Goal: Task Accomplishment & Management: Complete application form

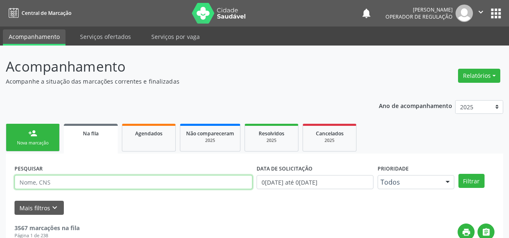
scroll to position [113, 0]
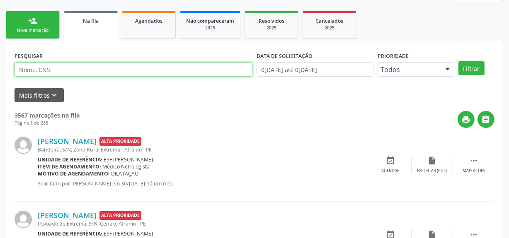
drag, startPoint x: 0, startPoint y: 0, endPoint x: 210, endPoint y: 58, distance: 217.5
click at [85, 64] on input "text" at bounding box center [133, 70] width 238 height 14
type input "704007310861962"
click at [458, 61] on button "Filtrar" at bounding box center [471, 68] width 26 height 14
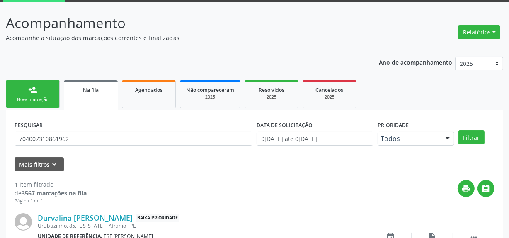
scroll to position [97, 0]
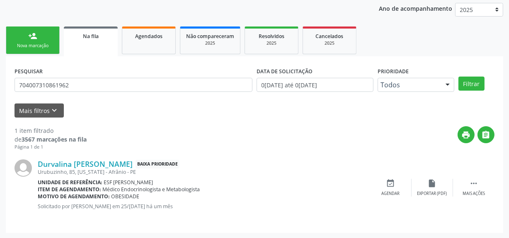
click at [21, 52] on link "person_add Nova marcação" at bounding box center [33, 41] width 54 height 28
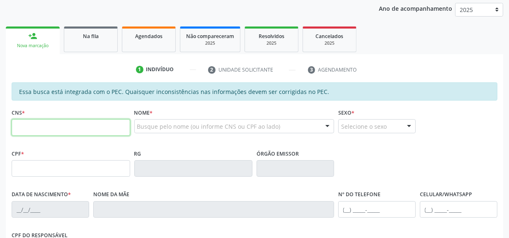
click at [73, 126] on input "text" at bounding box center [71, 127] width 118 height 17
type input "704 0073 1086 1962"
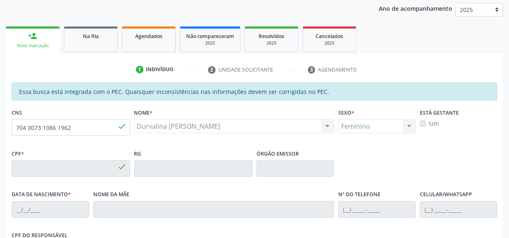
type input "037.530.554-84"
type input "2[DATE]"
type input "[PERSON_NAME]"
type input "[PHONE_NUMBER]"
type input "S/N"
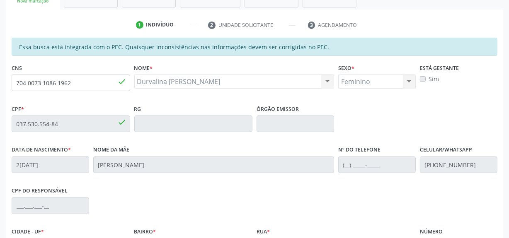
scroll to position [234, 0]
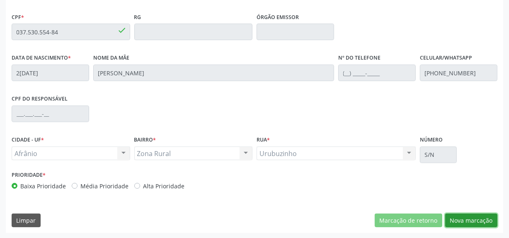
drag, startPoint x: 453, startPoint y: 217, endPoint x: 381, endPoint y: 218, distance: 72.1
click at [448, 216] on button "Nova marcação" at bounding box center [471, 221] width 52 height 14
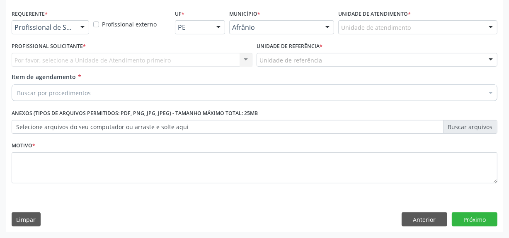
scroll to position [172, 0]
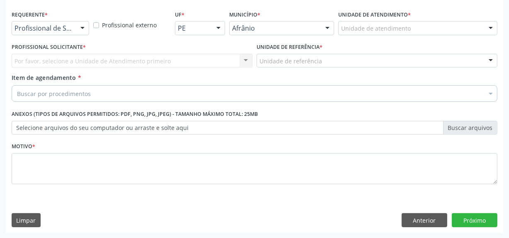
click at [190, 51] on div "Profissional Solicitante * Por favor, selecione a Unidade de Atendimento primei…" at bounding box center [132, 54] width 241 height 27
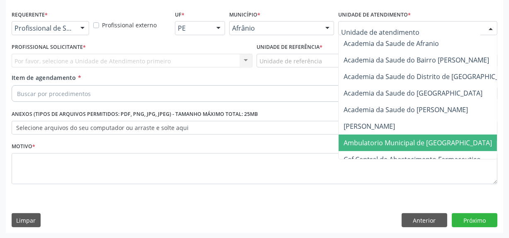
click at [363, 143] on span "Ambulatorio Municipal de [GEOGRAPHIC_DATA]" at bounding box center [417, 142] width 148 height 9
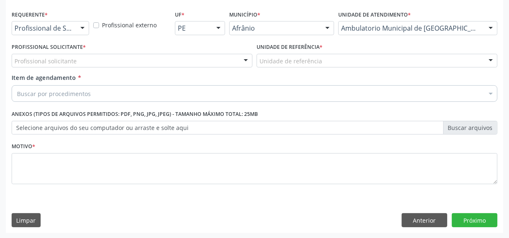
click at [213, 62] on div "Profissional solicitante" at bounding box center [132, 61] width 241 height 14
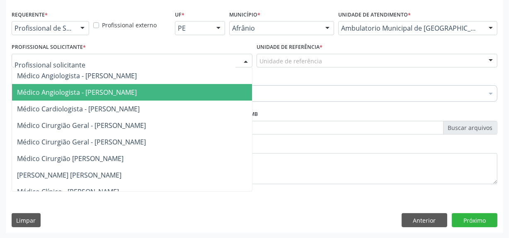
click at [201, 97] on span "Médico Angiologista - [PERSON_NAME]" at bounding box center [145, 92] width 266 height 17
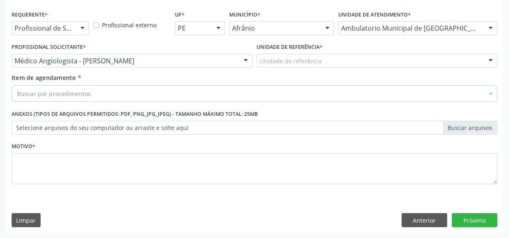
click at [259, 63] on div "Unidade de referência" at bounding box center [376, 61] width 241 height 14
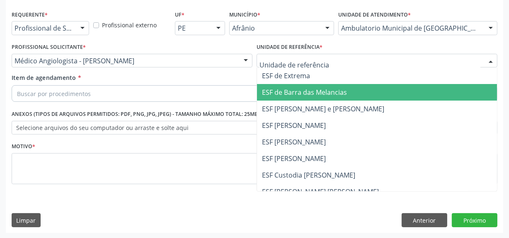
click at [269, 96] on span "ESF de Barra das Melancias" at bounding box center [304, 92] width 85 height 9
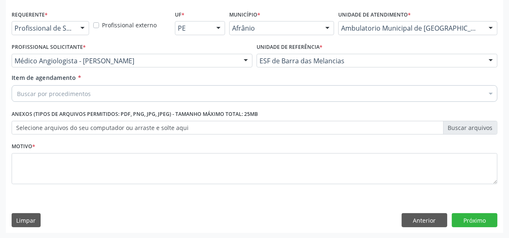
click at [264, 91] on div "Buscar por procedimentos" at bounding box center [255, 93] width 486 height 17
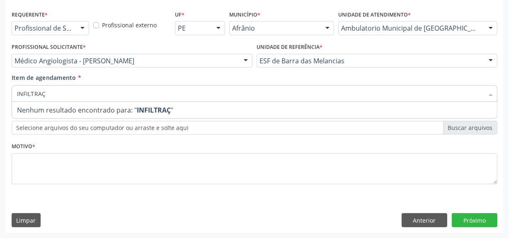
type input "INFILTRA"
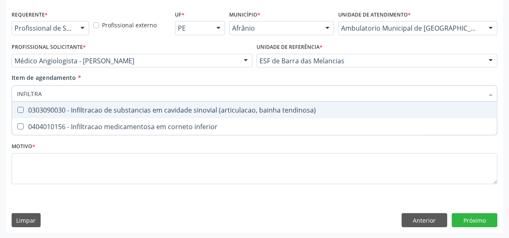
drag, startPoint x: 297, startPoint y: 109, endPoint x: 292, endPoint y: 111, distance: 5.4
click at [295, 109] on div "0303090030 - Infiltracao de substancias em cavidade sinovial (articulacao, bain…" at bounding box center [254, 110] width 475 height 7
checkbox tendinosa\) "true"
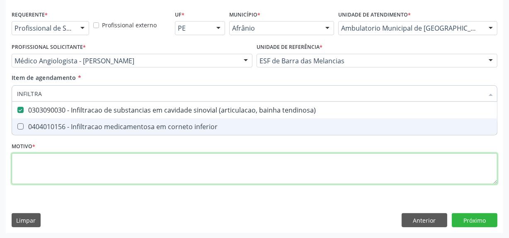
click at [238, 174] on div "Requerente * Profissional de Saúde Profissional de Saúde Paciente Nenhum result…" at bounding box center [255, 102] width 486 height 188
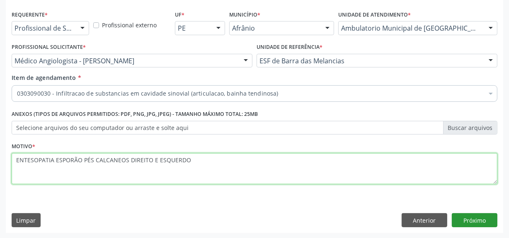
type textarea "ENTESOPATIA ESPORÃO PÉS CALCANEOS DIREITO E ESQUERDO"
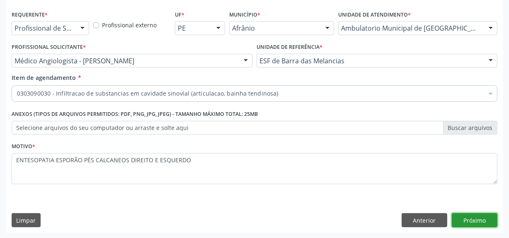
click at [462, 217] on button "Próximo" at bounding box center [475, 220] width 46 height 14
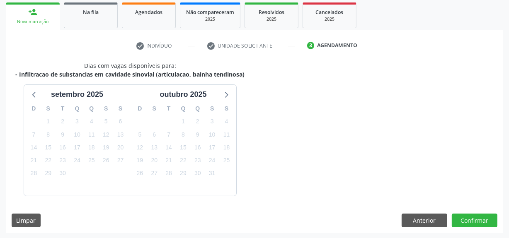
scroll to position [146, 0]
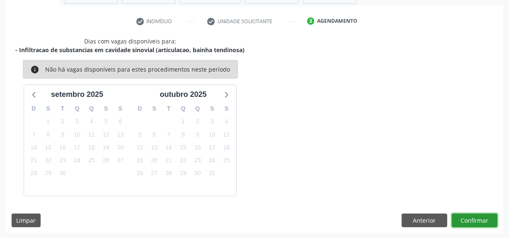
click at [469, 214] on button "Confirmar" at bounding box center [475, 221] width 46 height 14
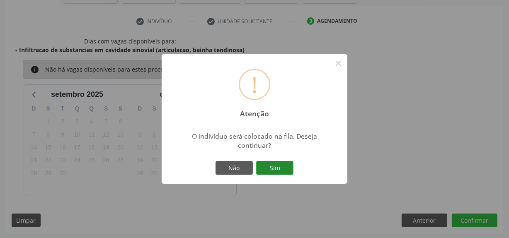
click at [278, 163] on button "Sim" at bounding box center [274, 168] width 37 height 14
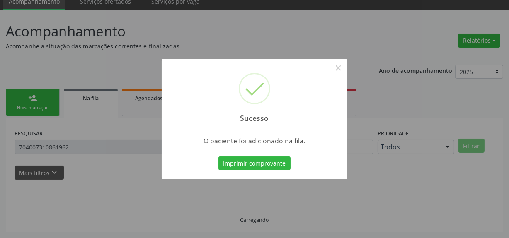
scroll to position [34, 0]
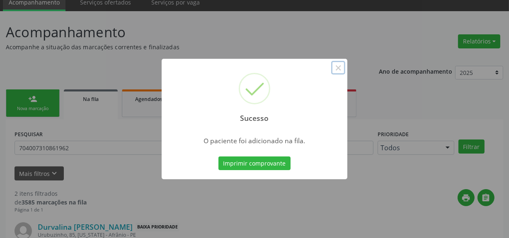
drag, startPoint x: 340, startPoint y: 65, endPoint x: 171, endPoint y: 70, distance: 169.1
click at [337, 65] on button "×" at bounding box center [338, 68] width 14 height 14
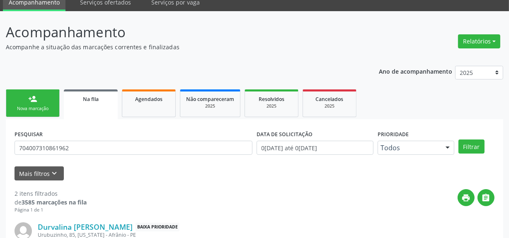
click at [41, 101] on link "person_add Nova marcação" at bounding box center [33, 103] width 54 height 28
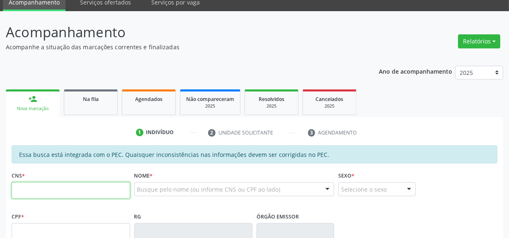
click at [76, 192] on input "text" at bounding box center [71, 190] width 118 height 17
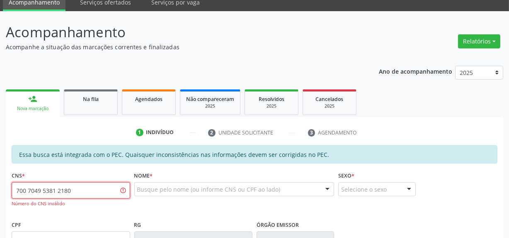
type input "700 7049 5381 2180"
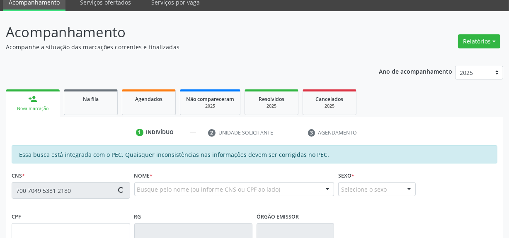
type input "774.763.794-20"
type input "[DATE]"
type input "[PERSON_NAME] da Purificação"
type input "[PHONE_NUMBER]"
type input "S/N"
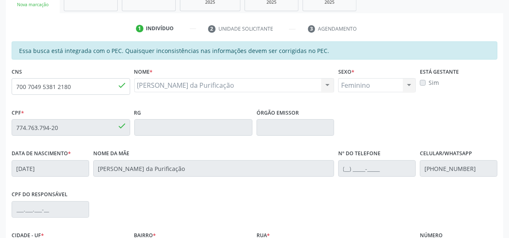
scroll to position [46, 0]
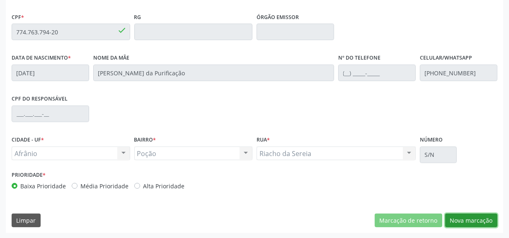
click at [482, 221] on button "Nova marcação" at bounding box center [471, 221] width 52 height 14
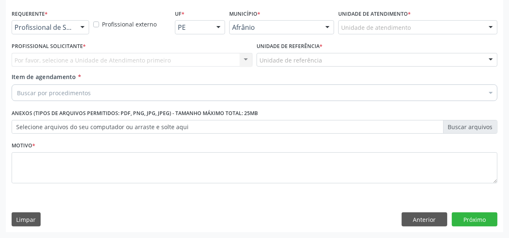
scroll to position [172, 0]
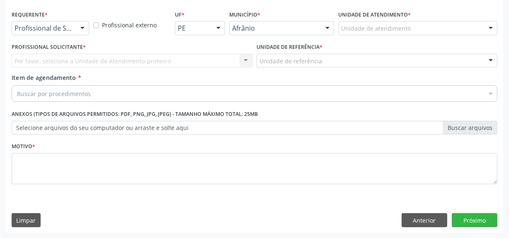
click at [422, 32] on div "Unidade de atendimento" at bounding box center [417, 28] width 159 height 14
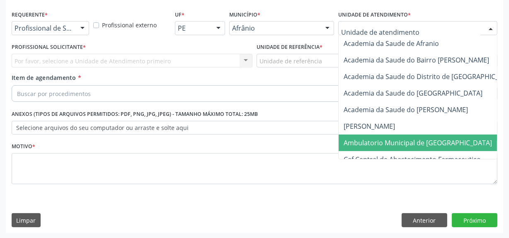
drag, startPoint x: 358, startPoint y: 137, endPoint x: 354, endPoint y: 136, distance: 4.2
click at [354, 136] on span "Ambulatorio Municipal de [GEOGRAPHIC_DATA]" at bounding box center [439, 143] width 202 height 17
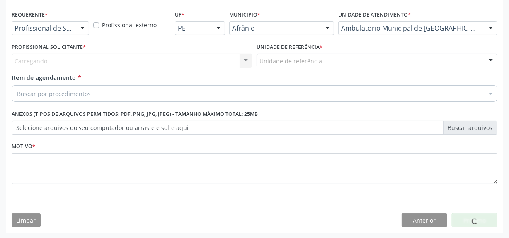
click at [232, 56] on div "Carregando... Nenhum resultado encontrado para: " " Não há nenhuma opção para s…" at bounding box center [132, 61] width 241 height 14
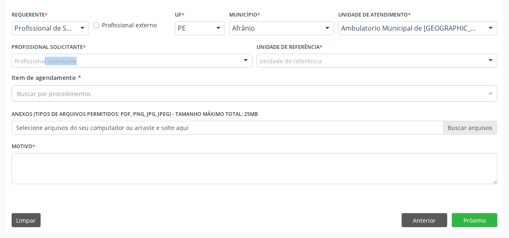
click at [232, 56] on div "Profissional solicitante Médico Angiologista - [PERSON_NAME] Angiologista - [PE…" at bounding box center [132, 61] width 241 height 14
click at [203, 58] on div "Profissional solicitante" at bounding box center [132, 61] width 241 height 14
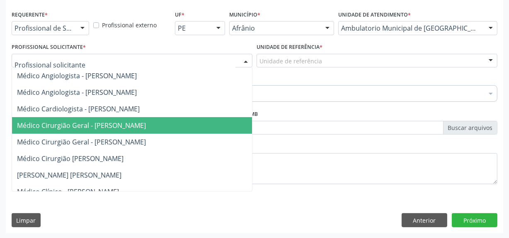
click at [146, 121] on span "Médico Cirurgião Geral - [PERSON_NAME]" at bounding box center [81, 125] width 129 height 9
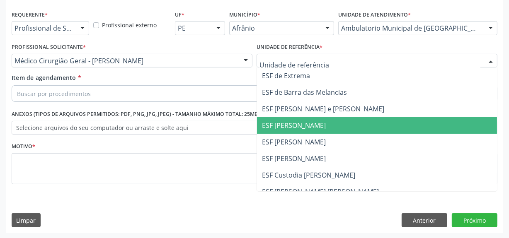
drag, startPoint x: 309, startPoint y: 118, endPoint x: 306, endPoint y: 112, distance: 6.5
click at [309, 118] on span "ESF [PERSON_NAME]" at bounding box center [377, 125] width 240 height 17
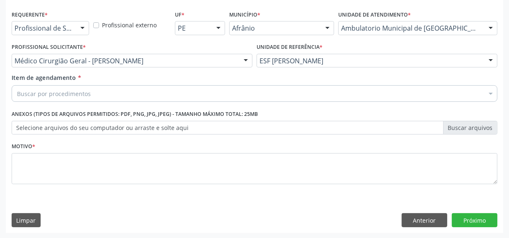
click at [306, 85] on div "Buscar por procedimentos" at bounding box center [255, 93] width 486 height 17
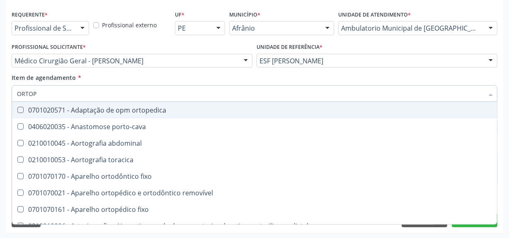
type input "ORTOPE"
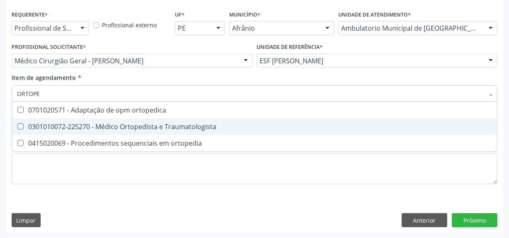
click at [273, 125] on div "0301010072-225270 - Médico Ortopedista e Traumatologista" at bounding box center [254, 126] width 475 height 7
checkbox Traumatologista "true"
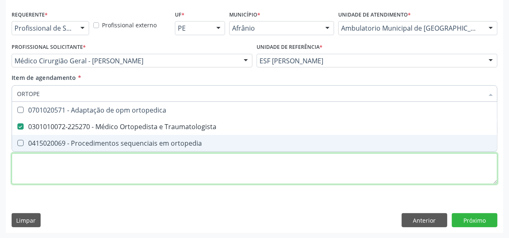
drag, startPoint x: 260, startPoint y: 159, endPoint x: 257, endPoint y: 162, distance: 4.7
click at [259, 160] on div "Requerente * Profissional de Saúde Profissional de Saúde Paciente Nenhum result…" at bounding box center [255, 102] width 486 height 188
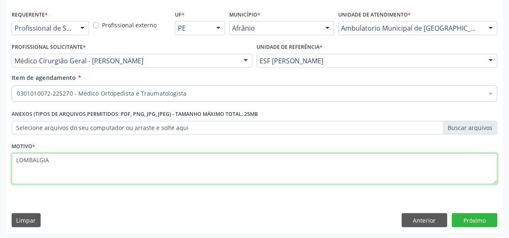
type textarea "LOMBALGIA"
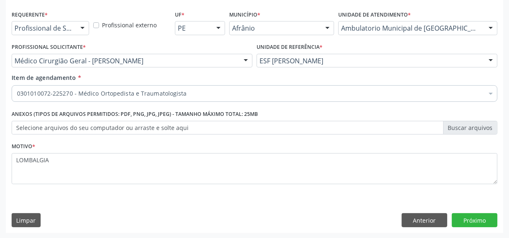
click at [487, 212] on div "Requerente * Profissional de Saúde Profissional de Saúde Paciente Nenhum result…" at bounding box center [254, 120] width 497 height 225
click at [486, 219] on button "Próximo" at bounding box center [475, 220] width 46 height 14
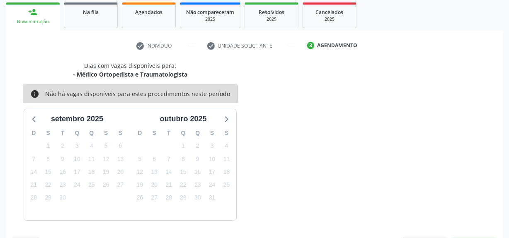
scroll to position [146, 0]
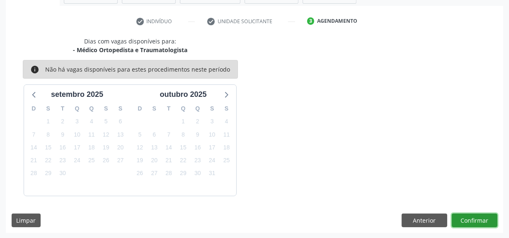
click at [485, 219] on button "Confirmar" at bounding box center [475, 221] width 46 height 14
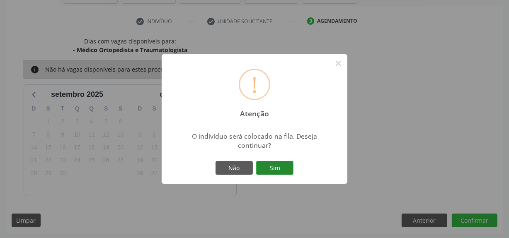
click at [279, 172] on button "Sim" at bounding box center [274, 168] width 37 height 14
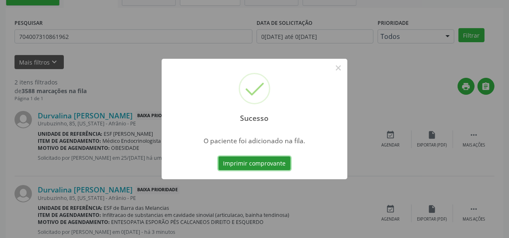
scroll to position [34, 0]
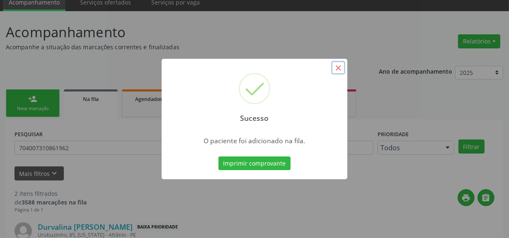
drag, startPoint x: 335, startPoint y: 69, endPoint x: 261, endPoint y: 84, distance: 74.8
click at [333, 69] on button "×" at bounding box center [338, 68] width 14 height 14
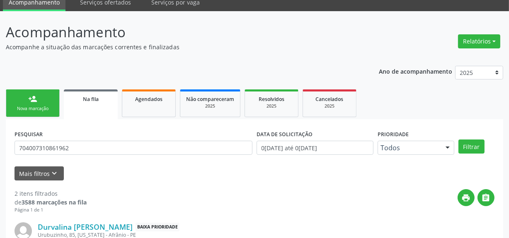
click at [37, 103] on div "person_add" at bounding box center [32, 98] width 9 height 9
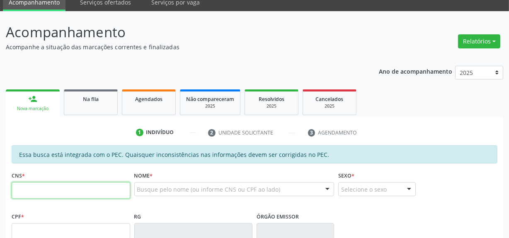
click at [58, 189] on input "text" at bounding box center [71, 190] width 118 height 17
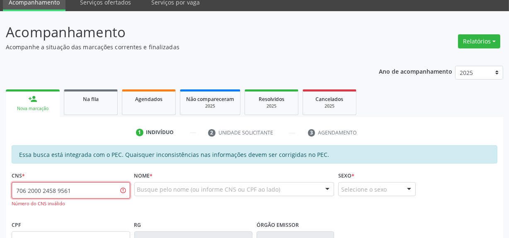
type input "706 2000 2458 9561"
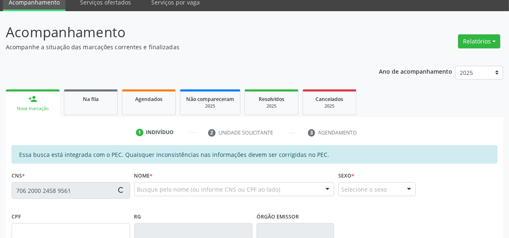
type input "191.786.544-91"
type input "25/[DATE]"
type input "[PERSON_NAME]"
type input "[PHONE_NUMBER]"
type input "S/N"
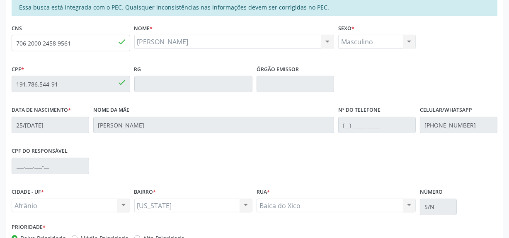
scroll to position [234, 0]
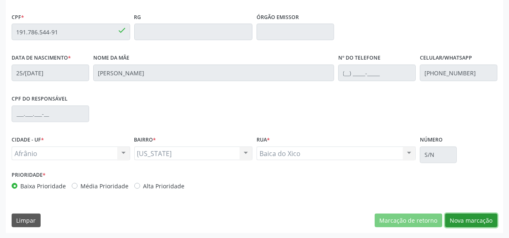
click at [466, 215] on button "Nova marcação" at bounding box center [471, 221] width 52 height 14
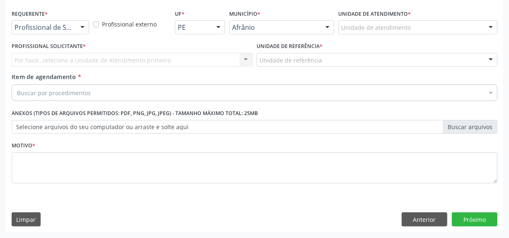
scroll to position [172, 0]
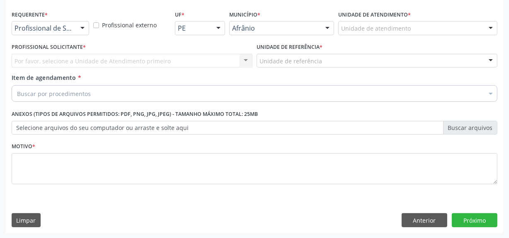
click at [420, 24] on div "Unidade de atendimento" at bounding box center [417, 28] width 159 height 14
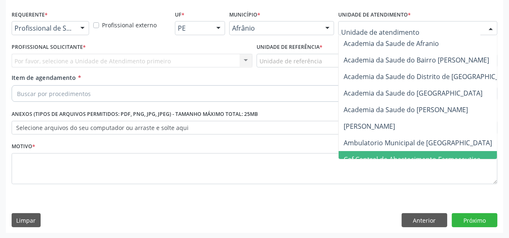
scroll to position [0, 4]
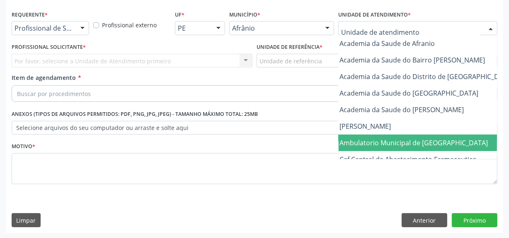
click at [391, 143] on span "Ambulatorio Municipal de [GEOGRAPHIC_DATA]" at bounding box center [413, 142] width 148 height 9
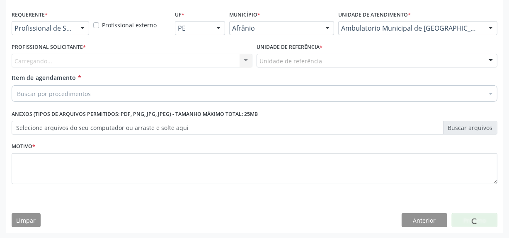
click at [226, 58] on div "Carregando... Nenhum resultado encontrado para: " " Não há nenhuma opção para s…" at bounding box center [132, 61] width 241 height 14
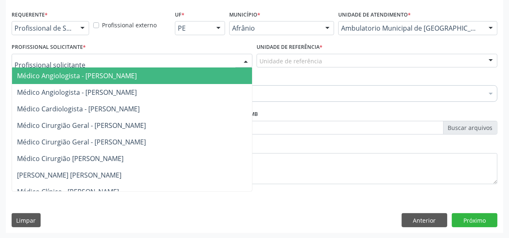
click at [226, 58] on div at bounding box center [132, 61] width 241 height 14
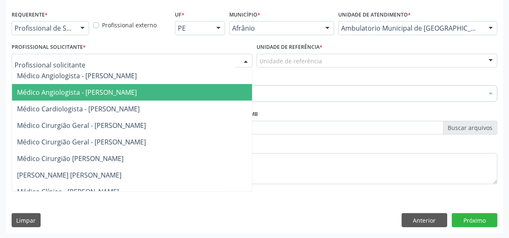
click at [206, 117] on span "Médico Cirurgião Geral - [PERSON_NAME]" at bounding box center [145, 125] width 266 height 17
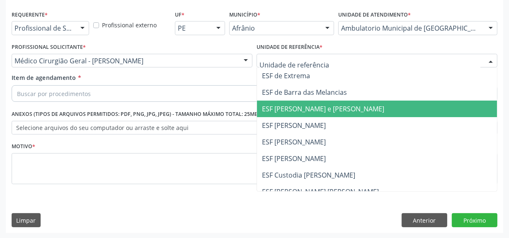
click at [293, 108] on span "ESF [PERSON_NAME] e [PERSON_NAME]" at bounding box center [323, 108] width 122 height 9
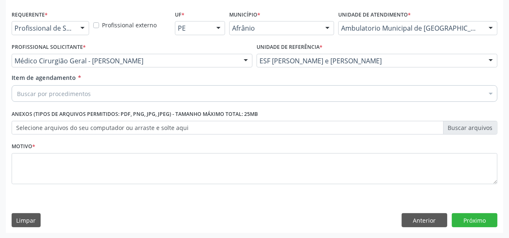
click at [285, 98] on div "Buscar por procedimentos" at bounding box center [255, 93] width 486 height 17
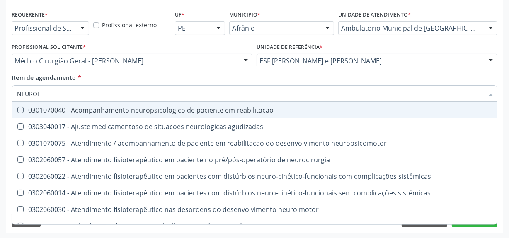
type input "NEUROLO"
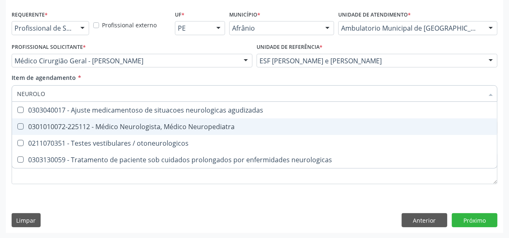
click at [124, 118] on span "0301010072-225112 - Médico Neurologista, Médico Neuropediatra" at bounding box center [254, 126] width 485 height 17
checkbox Neuropediatra "true"
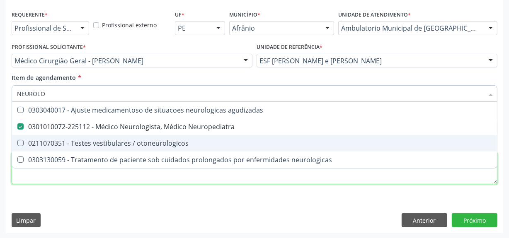
click at [133, 177] on div "Requerente * Profissional de Saúde Profissional de Saúde Paciente Nenhum result…" at bounding box center [255, 102] width 486 height 188
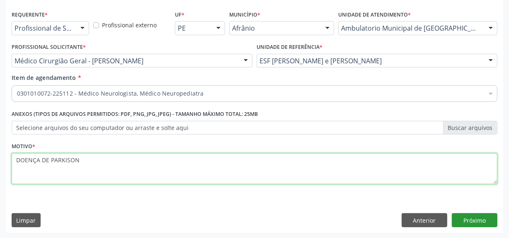
type textarea "DOENÇA DE PARKISON"
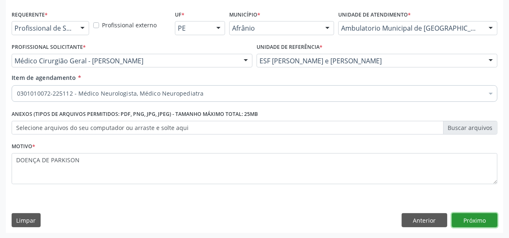
click at [470, 213] on button "Próximo" at bounding box center [475, 220] width 46 height 14
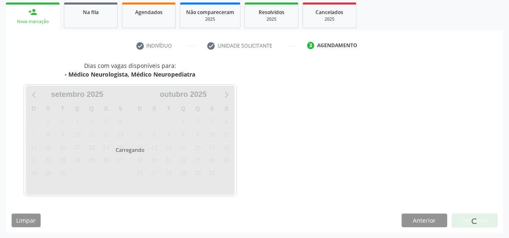
scroll to position [146, 0]
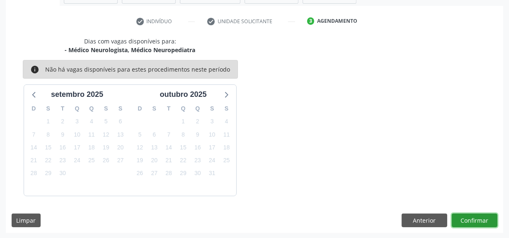
click at [466, 218] on button "Confirmar" at bounding box center [475, 221] width 46 height 14
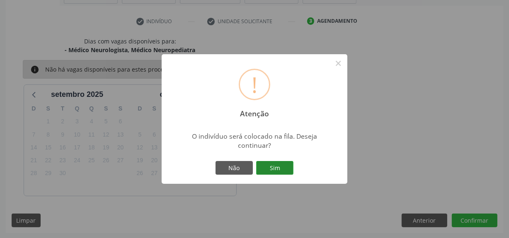
click at [290, 163] on button "Sim" at bounding box center [274, 168] width 37 height 14
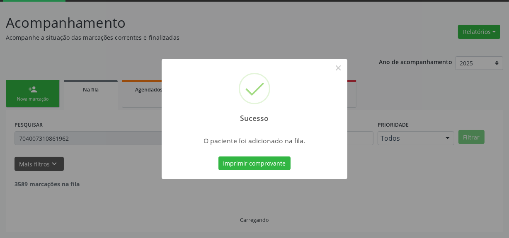
scroll to position [34, 0]
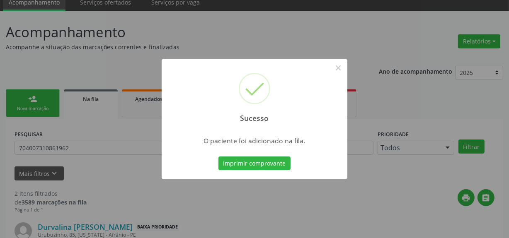
click at [346, 69] on div "Sucesso ×" at bounding box center [255, 94] width 186 height 71
click at [343, 70] on button "×" at bounding box center [338, 68] width 14 height 14
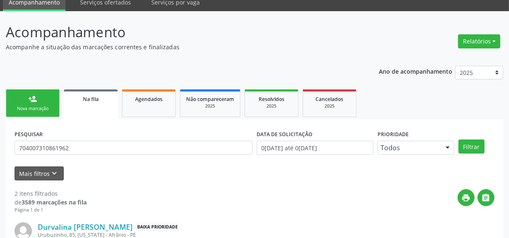
click at [32, 104] on link "person_add Nova marcação" at bounding box center [33, 103] width 54 height 28
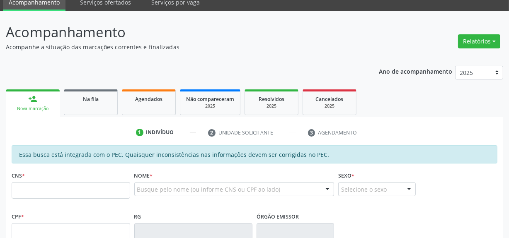
click at [45, 108] on div "Nova marcação" at bounding box center [33, 109] width 42 height 6
click at [51, 191] on input "text" at bounding box center [71, 190] width 118 height 17
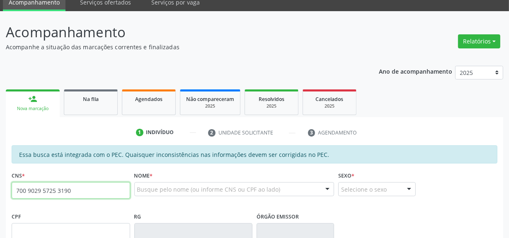
type input "700 9029 5725 3190"
type input "392.204.944-34"
type input "2[DATE]"
type input "[PERSON_NAME] da Conceicão"
type input "[PHONE_NUMBER]"
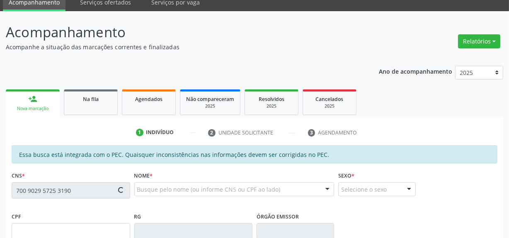
type input "S/N"
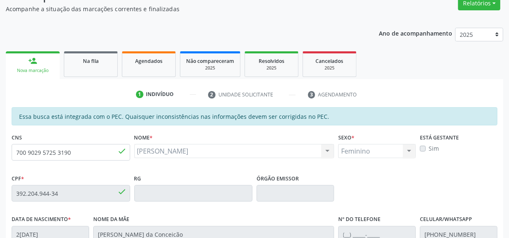
scroll to position [234, 0]
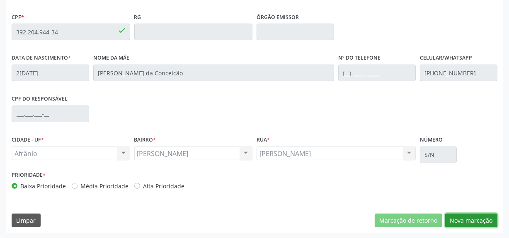
click at [449, 219] on button "Nova marcação" at bounding box center [471, 221] width 52 height 14
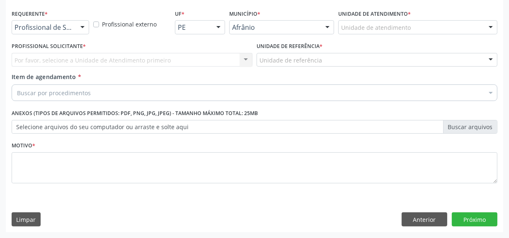
scroll to position [172, 0]
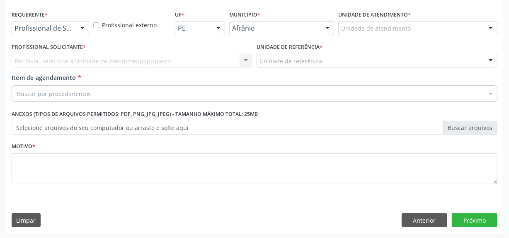
click at [469, 29] on div "Unidade de atendimento" at bounding box center [417, 28] width 159 height 14
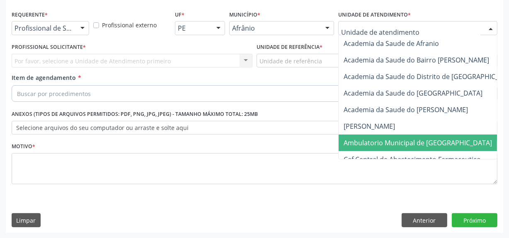
click at [414, 140] on span "Ambulatorio Municipal de [GEOGRAPHIC_DATA]" at bounding box center [417, 142] width 148 height 9
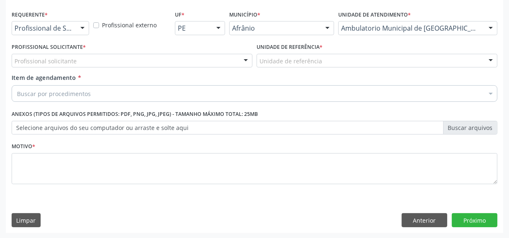
drag, startPoint x: 228, startPoint y: 65, endPoint x: 224, endPoint y: 67, distance: 4.5
click at [227, 65] on div "Profissional solicitante" at bounding box center [132, 61] width 241 height 14
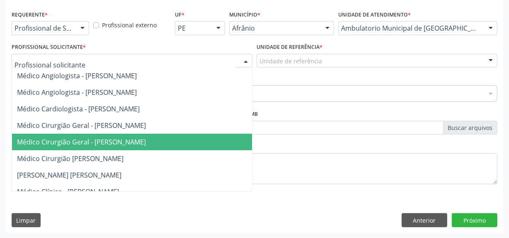
click at [178, 138] on span "Médico Cirurgião Geral - [PERSON_NAME]" at bounding box center [145, 142] width 266 height 17
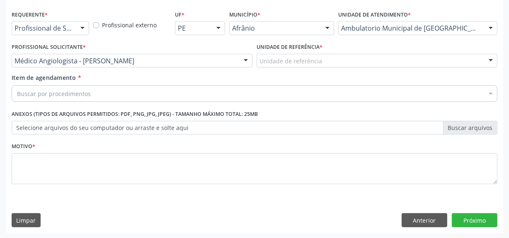
drag, startPoint x: 319, startPoint y: 47, endPoint x: 306, endPoint y: 63, distance: 21.0
click at [315, 51] on label "Unidade de referência *" at bounding box center [289, 47] width 66 height 13
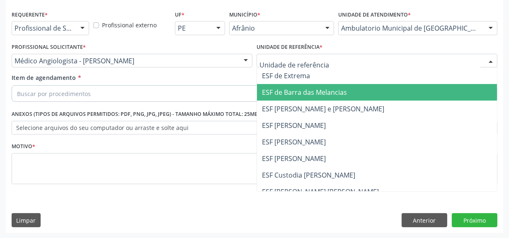
click at [294, 99] on span "ESF de Barra das Melancias" at bounding box center [377, 92] width 240 height 17
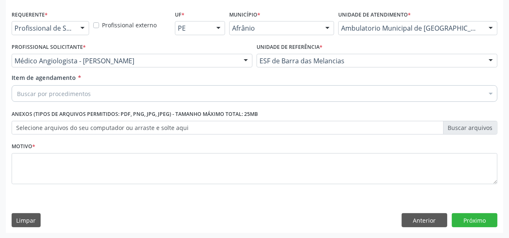
click at [302, 89] on div "Buscar por procedimentos" at bounding box center [255, 93] width 486 height 17
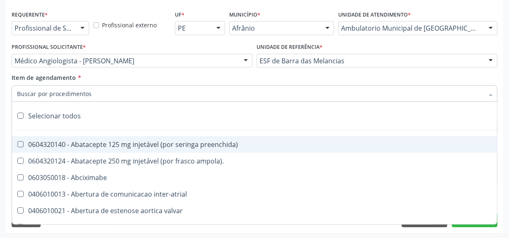
click at [302, 89] on input "Item de agendamento *" at bounding box center [250, 93] width 466 height 17
click at [285, 100] on input "Item de agendamento *" at bounding box center [250, 93] width 466 height 17
click at [154, 97] on input "Item de agendamento *" at bounding box center [250, 93] width 466 height 17
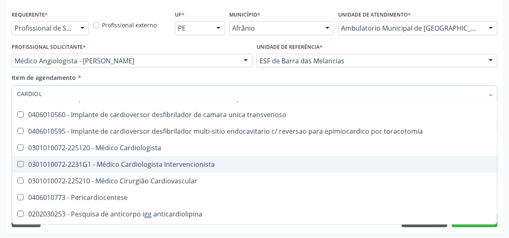
scroll to position [0, 0]
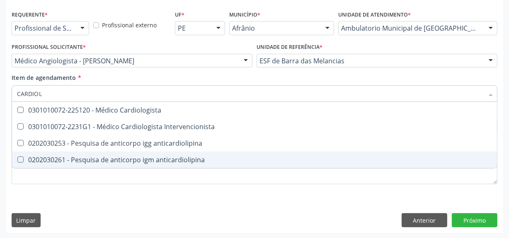
type input "CARDIOLO"
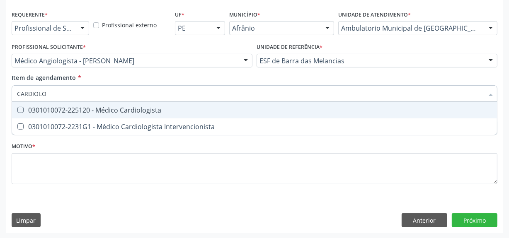
drag, startPoint x: 185, startPoint y: 116, endPoint x: 177, endPoint y: 119, distance: 8.5
click at [178, 118] on ul "Selecionar todos 0301010072-225120 - Médico Cardiologista 0301010072-2231G1 - M…" at bounding box center [254, 118] width 485 height 33
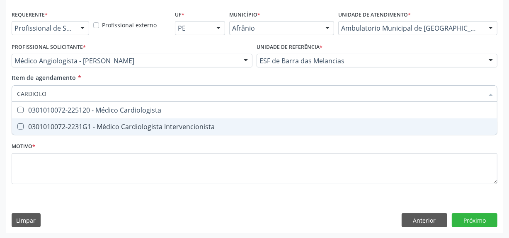
drag, startPoint x: 201, startPoint y: 118, endPoint x: 205, endPoint y: 116, distance: 4.5
click at [203, 118] on span "0301010072-2231G1 - Médico Cardiologista Intervencionista" at bounding box center [254, 126] width 485 height 17
checkbox Intervencionista "true"
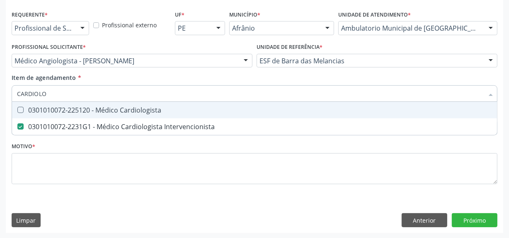
click at [207, 114] on span "0301010072-225120 - Médico Cardiologista" at bounding box center [254, 110] width 485 height 17
checkbox Cardiologista "true"
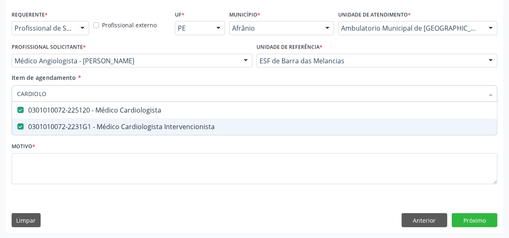
click at [184, 123] on div "0301010072-2231G1 - Médico Cardiologista Intervencionista" at bounding box center [254, 126] width 475 height 7
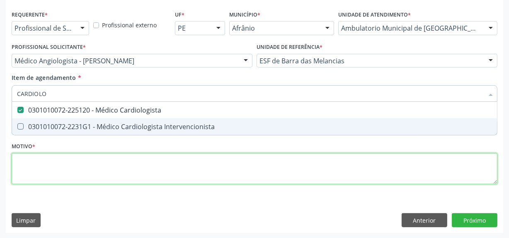
click at [169, 179] on div "Requerente * Profissional de Saúde Profissional de Saúde Paciente Nenhum result…" at bounding box center [255, 102] width 486 height 188
checkbox Intervencionista "true"
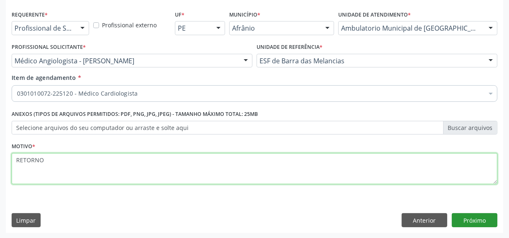
type textarea "RETORNO"
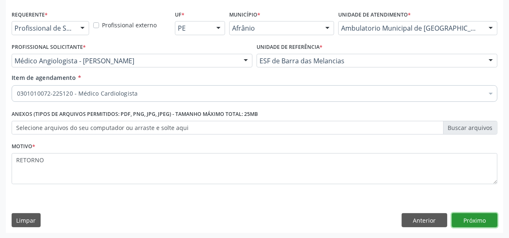
click at [474, 225] on button "Próximo" at bounding box center [475, 220] width 46 height 14
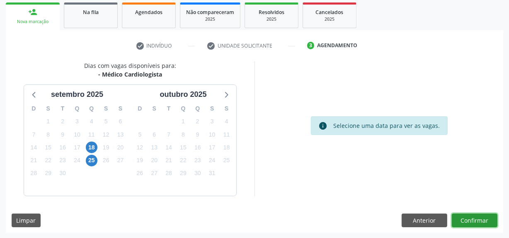
click at [489, 220] on button "Confirmar" at bounding box center [475, 221] width 46 height 14
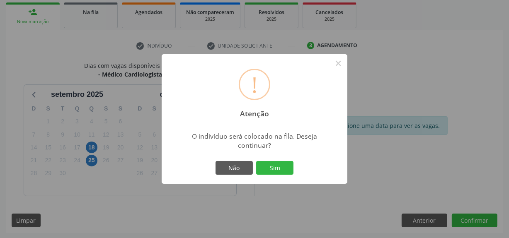
click at [286, 175] on div "Não Sim" at bounding box center [254, 167] width 82 height 17
drag, startPoint x: 286, startPoint y: 173, endPoint x: 272, endPoint y: 221, distance: 50.0
click at [286, 173] on button "Sim" at bounding box center [274, 168] width 37 height 14
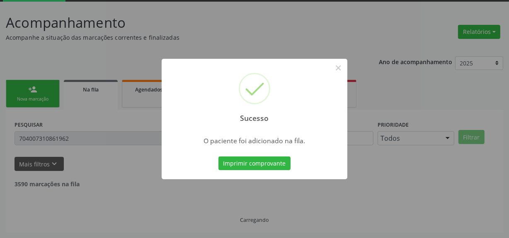
scroll to position [34, 0]
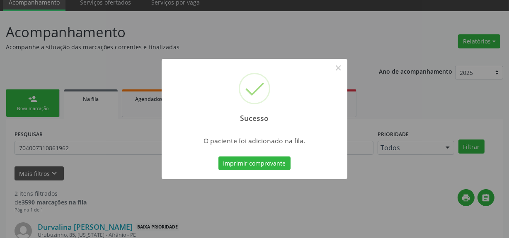
drag, startPoint x: 186, startPoint y: 83, endPoint x: 171, endPoint y: 81, distance: 15.4
click at [180, 81] on div "Sucesso ×" at bounding box center [255, 94] width 186 height 71
drag, startPoint x: 71, startPoint y: 114, endPoint x: 82, endPoint y: 106, distance: 14.3
click at [72, 113] on div "Sucesso × O paciente foi adicionado na fila. Imprimir comprovante Cancel" at bounding box center [254, 119] width 509 height 238
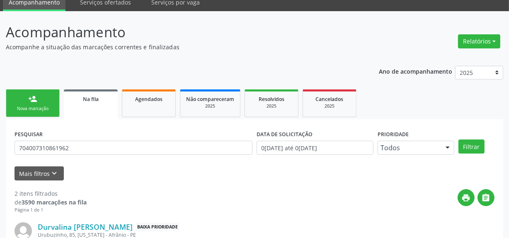
click at [19, 94] on link "person_add Nova marcação" at bounding box center [33, 103] width 54 height 28
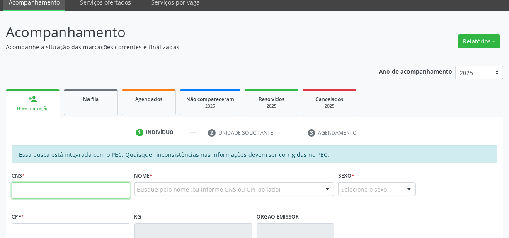
click at [99, 187] on input "text" at bounding box center [71, 190] width 118 height 17
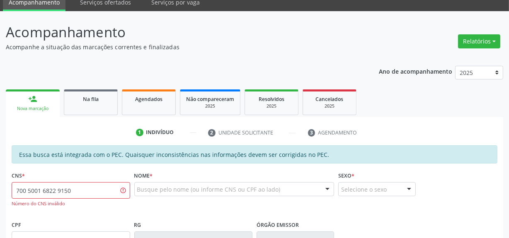
scroll to position [158, 0]
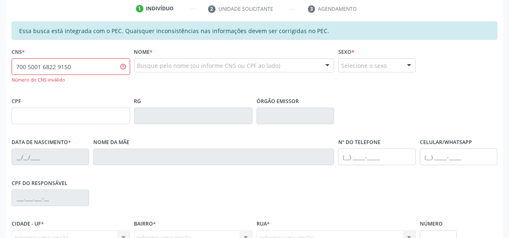
drag, startPoint x: 87, startPoint y: 251, endPoint x: 83, endPoint y: 236, distance: 15.8
drag, startPoint x: 105, startPoint y: 72, endPoint x: 305, endPoint y: 34, distance: 204.0
click at [104, 72] on input "700 5001 6822 9150" at bounding box center [71, 66] width 118 height 17
type input "700 5001 6822 9153"
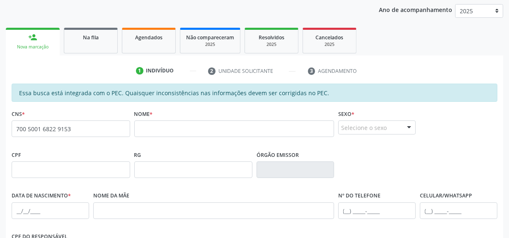
scroll to position [83, 0]
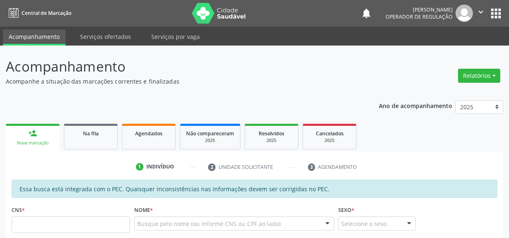
scroll to position [83, 0]
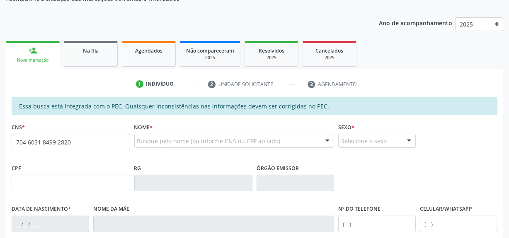
type input "704 6031 8499 2820"
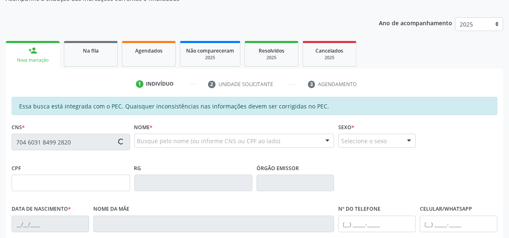
type input "158.687.914-60"
type input "18/09/2018"
type input "Geicicleia da Silva Nunes"
type input "(87) 98808-2831"
type input "S/N"
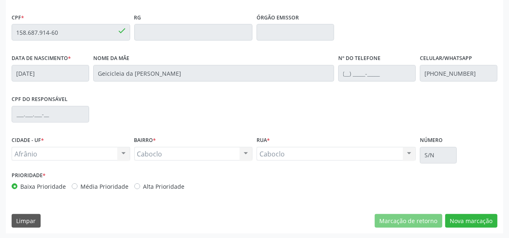
scroll to position [234, 0]
click at [465, 220] on button "Nova marcação" at bounding box center [471, 221] width 52 height 14
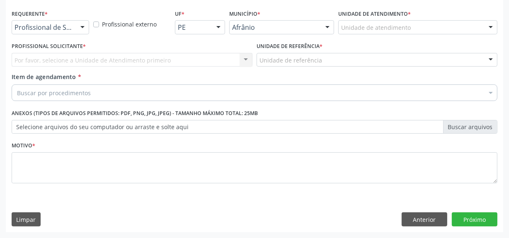
scroll to position [172, 0]
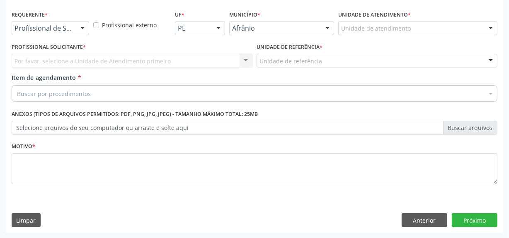
click at [431, 27] on div "Unidade de atendimento" at bounding box center [417, 28] width 159 height 14
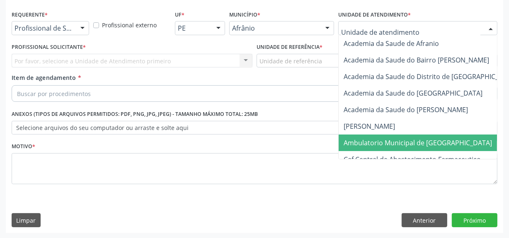
click at [429, 143] on span "Ambulatorio Municipal de [GEOGRAPHIC_DATA]" at bounding box center [417, 142] width 148 height 9
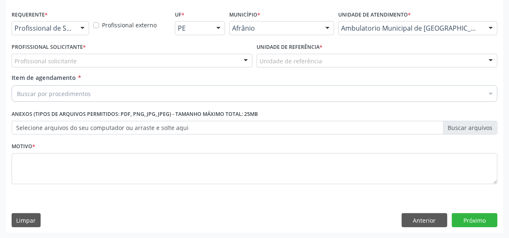
drag, startPoint x: 182, startPoint y: 59, endPoint x: 182, endPoint y: 65, distance: 5.8
click at [182, 61] on div "Profissional solicitante" at bounding box center [132, 61] width 241 height 14
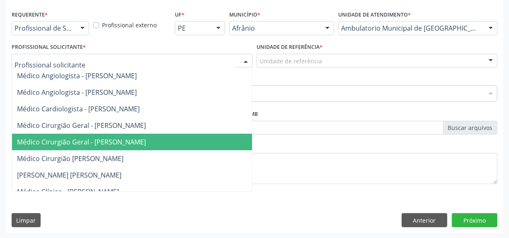
drag, startPoint x: 181, startPoint y: 133, endPoint x: 201, endPoint y: 124, distance: 22.1
click at [180, 134] on span "Médico Cirurgião Geral - [PERSON_NAME]" at bounding box center [145, 142] width 266 height 17
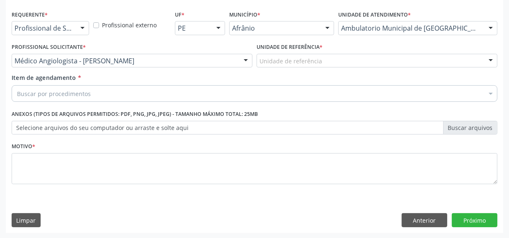
click at [342, 56] on div "Unidade de referência" at bounding box center [376, 61] width 241 height 14
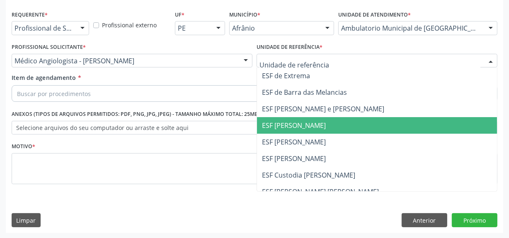
click at [342, 127] on span "ESF [PERSON_NAME]" at bounding box center [377, 125] width 240 height 17
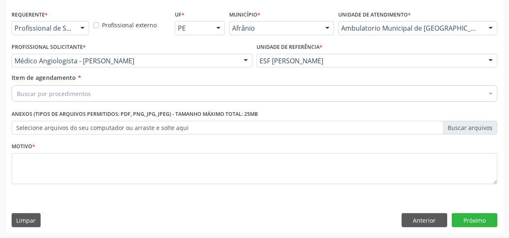
click at [280, 91] on div "Buscar por procedimentos" at bounding box center [255, 93] width 486 height 17
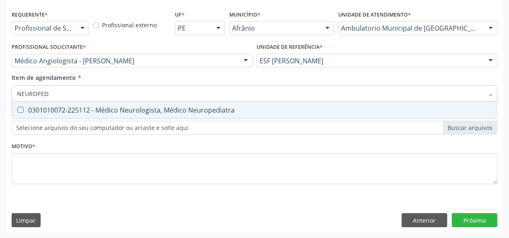
type input "NEUROPEDI"
click at [318, 113] on span "0301010072-225112 - Médico Neurologista, Médico Neuropediatra" at bounding box center [254, 110] width 485 height 17
checkbox Neuropediatra "true"
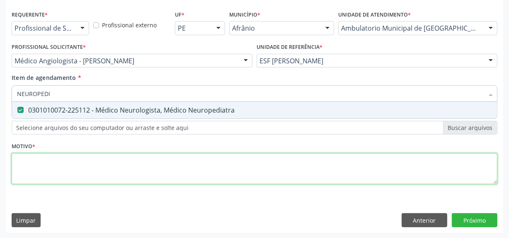
click at [302, 165] on div "Requerente * Profissional de Saúde Profissional de Saúde Paciente Nenhum result…" at bounding box center [255, 102] width 486 height 188
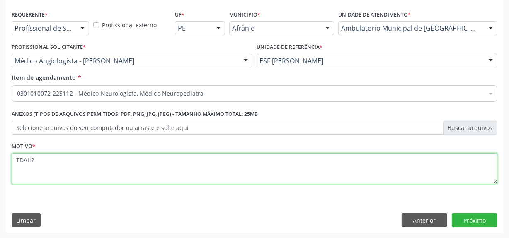
type textarea "TDAH?"
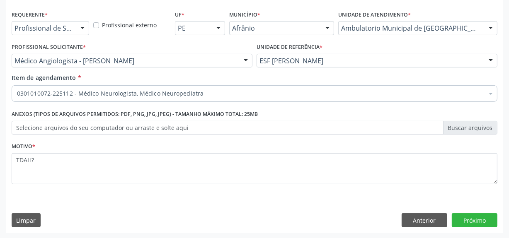
click at [482, 211] on div "Requerente * Profissional de Saúde Profissional de Saúde Paciente Nenhum result…" at bounding box center [254, 120] width 497 height 225
click at [468, 224] on button "Próximo" at bounding box center [475, 220] width 46 height 14
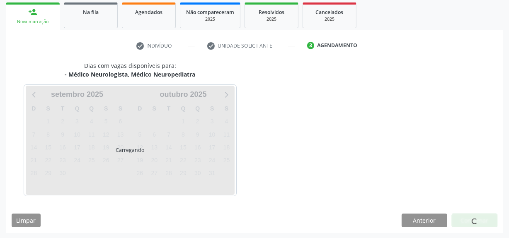
scroll to position [146, 0]
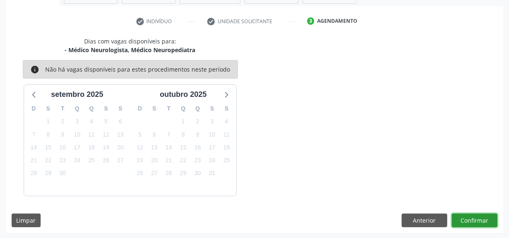
drag, startPoint x: 471, startPoint y: 222, endPoint x: 478, endPoint y: 221, distance: 7.5
click at [478, 221] on button "Confirmar" at bounding box center [475, 221] width 46 height 14
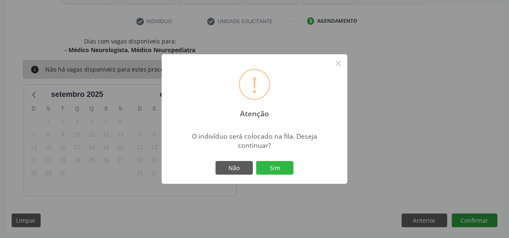
click at [256, 161] on button "Sim" at bounding box center [274, 168] width 37 height 14
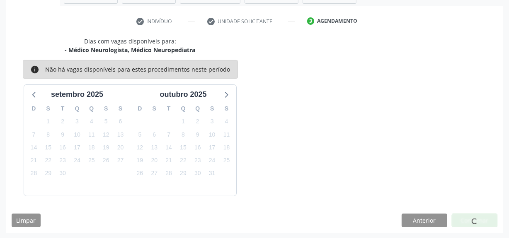
scroll to position [34, 0]
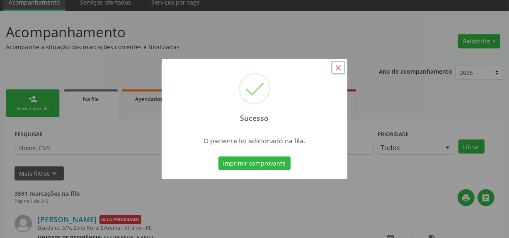
click at [332, 66] on button "×" at bounding box center [338, 68] width 14 height 14
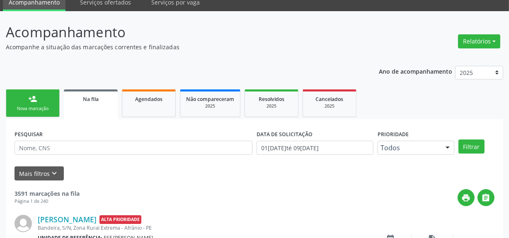
click at [45, 108] on div "Nova marcação" at bounding box center [32, 109] width 41 height 6
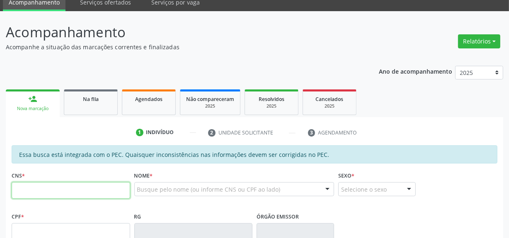
drag, startPoint x: 100, startPoint y: 190, endPoint x: 464, endPoint y: 140, distance: 366.8
click at [100, 190] on input "text" at bounding box center [71, 190] width 118 height 17
type input "898 0034 6949 9804"
type input "750.008.144-87"
type input "06/05/1960"
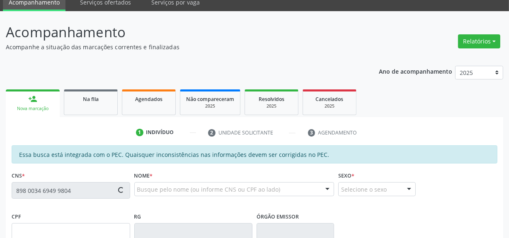
type input "Emilia Gomes Bezerra"
type input "(87) 98872-0605"
type input "S/N"
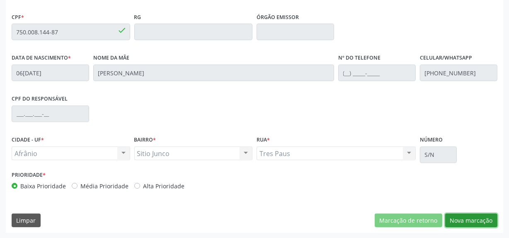
click at [486, 219] on button "Nova marcação" at bounding box center [471, 221] width 52 height 14
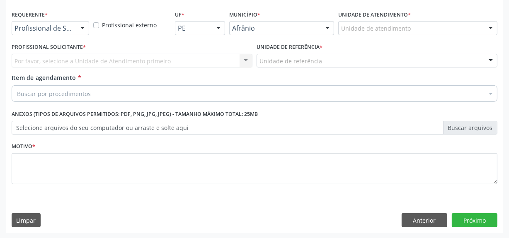
click at [464, 29] on div "Unidade de atendimento" at bounding box center [417, 28] width 159 height 14
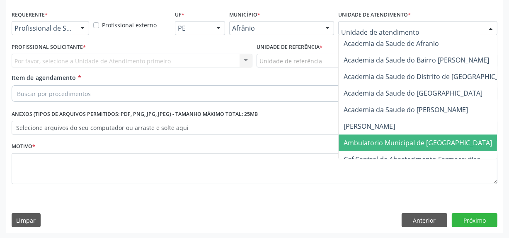
click at [422, 135] on span "Ambulatorio Municipal de [GEOGRAPHIC_DATA]" at bounding box center [439, 143] width 202 height 17
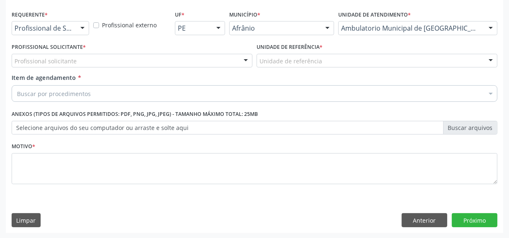
click at [195, 58] on div "Profissional solicitante" at bounding box center [132, 61] width 241 height 14
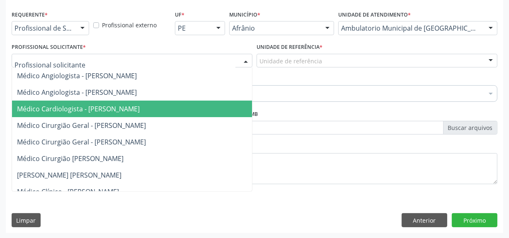
click at [140, 109] on span "Médico Cardiologista - [PERSON_NAME]" at bounding box center [78, 108] width 123 height 9
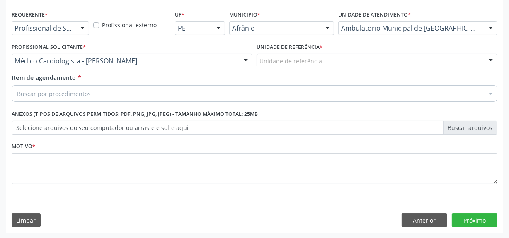
drag, startPoint x: 302, startPoint y: 58, endPoint x: 300, endPoint y: 101, distance: 42.7
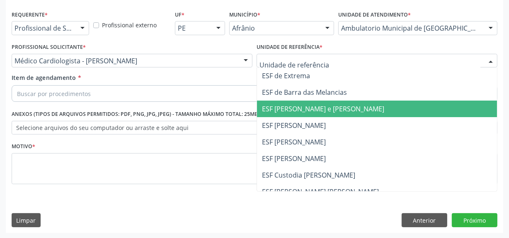
click at [300, 101] on span "ESF [PERSON_NAME] e [PERSON_NAME]" at bounding box center [377, 109] width 240 height 17
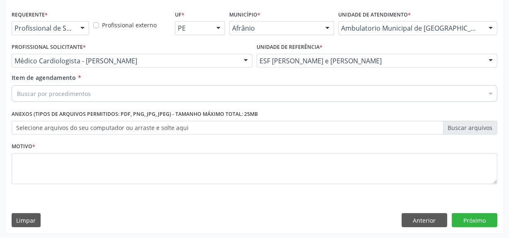
click at [149, 92] on div "Buscar por procedimentos" at bounding box center [255, 93] width 486 height 17
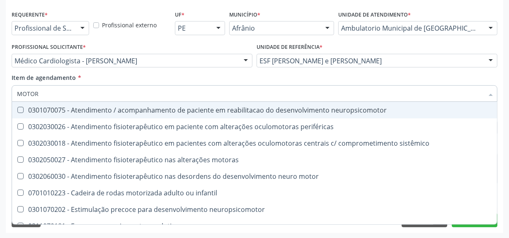
type input "MOTORA"
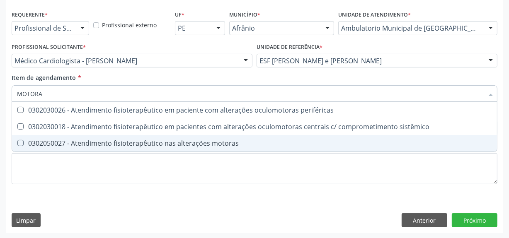
click at [116, 145] on div "0302050027 - Atendimento fisioterapêutico nas alterações motoras" at bounding box center [254, 143] width 475 height 7
checkbox motoras "true"
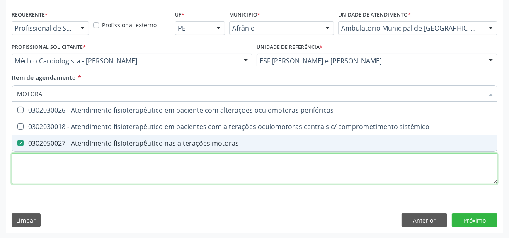
click at [119, 170] on div "Requerente * Profissional de Saúde Profissional de Saúde Paciente Nenhum result…" at bounding box center [255, 102] width 486 height 188
checkbox sistêmico "true"
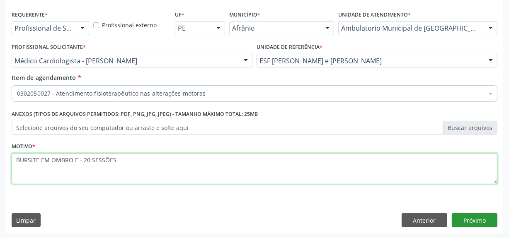
type textarea "BURSITE EM OMBRO E - 20 SESSÕES"
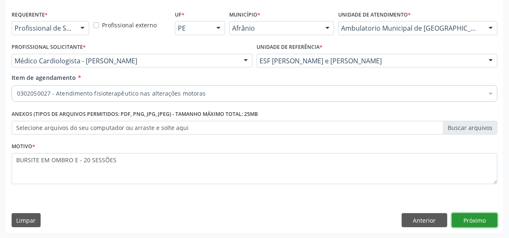
click at [472, 225] on button "Próximo" at bounding box center [475, 220] width 46 height 14
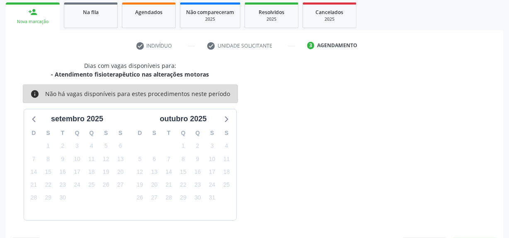
scroll to position [146, 0]
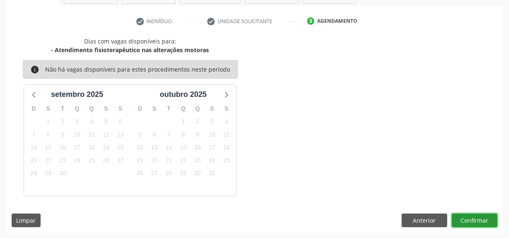
click at [474, 225] on button "Confirmar" at bounding box center [475, 221] width 46 height 14
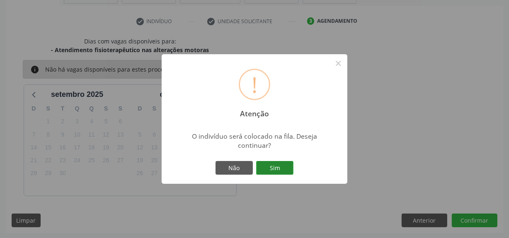
click at [283, 167] on button "Sim" at bounding box center [274, 168] width 37 height 14
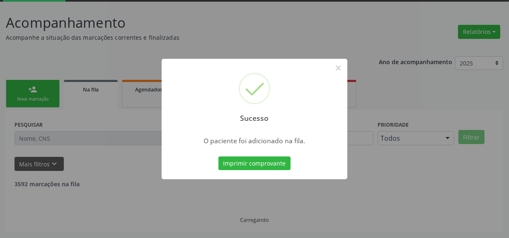
scroll to position [34, 0]
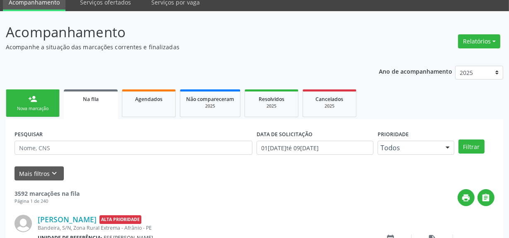
drag, startPoint x: 44, startPoint y: 92, endPoint x: 51, endPoint y: 112, distance: 21.0
click at [44, 92] on link "person_add Nova marcação" at bounding box center [33, 103] width 54 height 28
click at [45, 104] on link "person_add Nova marcação" at bounding box center [33, 103] width 54 height 28
click at [51, 112] on link "person_add Nova marcação" at bounding box center [33, 103] width 54 height 28
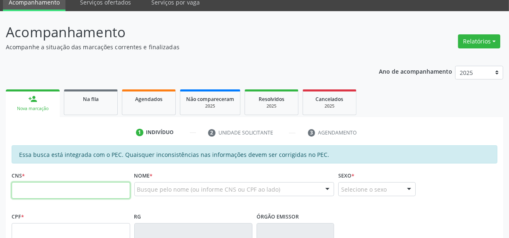
click at [72, 183] on input "text" at bounding box center [71, 190] width 118 height 17
type input "898 0023 1017 1656"
type input "226.638.434-15"
type input "10/02/1957"
type input "Juvenita Alves Gomes"
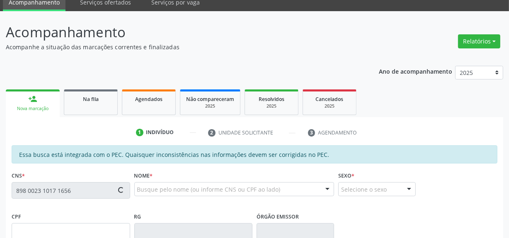
type input "(87) 98844-5629"
type input "S/N"
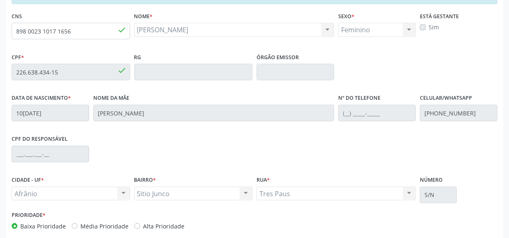
scroll to position [234, 0]
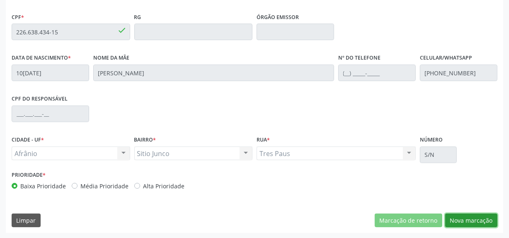
click at [474, 217] on button "Nova marcação" at bounding box center [471, 221] width 52 height 14
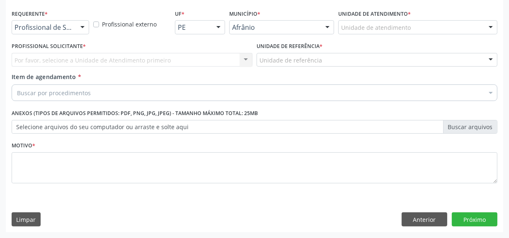
scroll to position [172, 0]
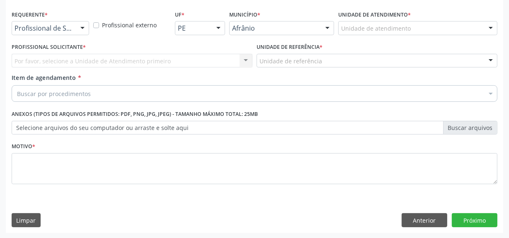
click at [409, 24] on div "Unidade de atendimento" at bounding box center [417, 28] width 159 height 14
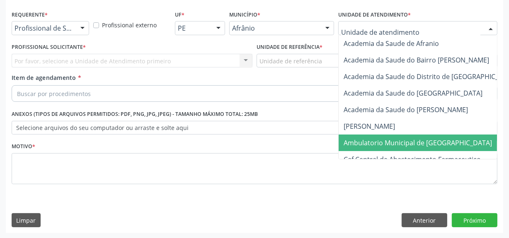
click at [372, 138] on span "Ambulatorio Municipal de [GEOGRAPHIC_DATA]" at bounding box center [417, 142] width 148 height 9
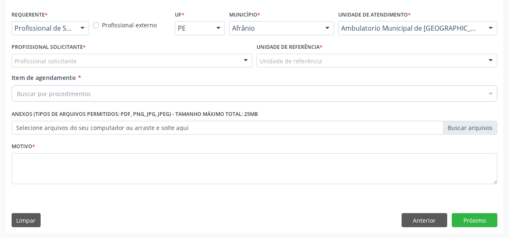
drag, startPoint x: 233, startPoint y: 63, endPoint x: 227, endPoint y: 83, distance: 20.3
click at [232, 68] on div "Profissional solicitante Médico Angiologista - [PERSON_NAME] Angiologista - [PE…" at bounding box center [132, 61] width 241 height 14
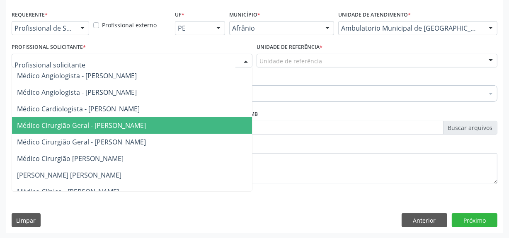
drag, startPoint x: 209, startPoint y: 124, endPoint x: 273, endPoint y: 94, distance: 71.0
click at [209, 125] on span "Médico Cirurgião Geral - [PERSON_NAME]" at bounding box center [145, 125] width 266 height 17
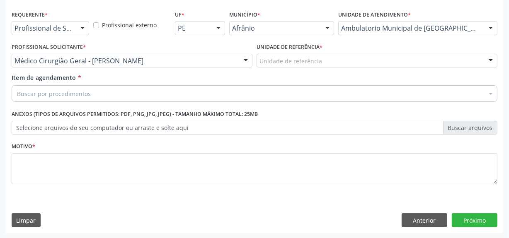
click at [294, 66] on div "Unidade de referência" at bounding box center [376, 61] width 241 height 14
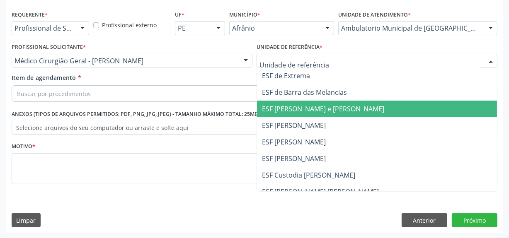
drag, startPoint x: 309, startPoint y: 114, endPoint x: 301, endPoint y: 97, distance: 18.3
click at [307, 111] on span "ESF [PERSON_NAME] e [PERSON_NAME]" at bounding box center [377, 109] width 240 height 17
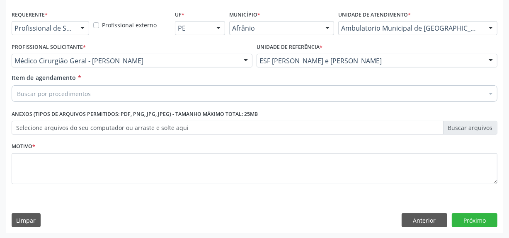
click at [302, 93] on div "Buscar por procedimentos" at bounding box center [255, 93] width 486 height 17
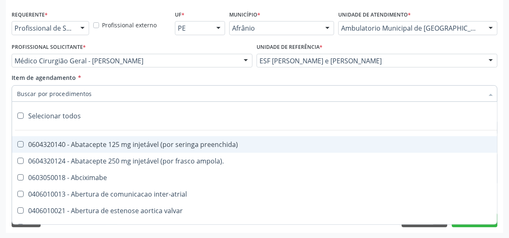
scroll to position [226, 0]
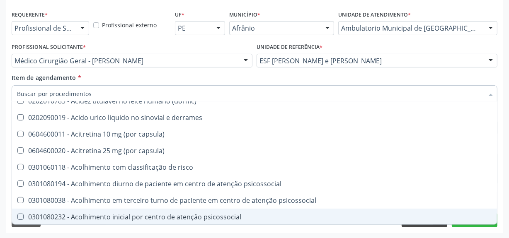
click at [411, 227] on div "Requerente * Profissional de Saúde Profissional de Saúde Paciente Nenhum result…" at bounding box center [254, 120] width 497 height 225
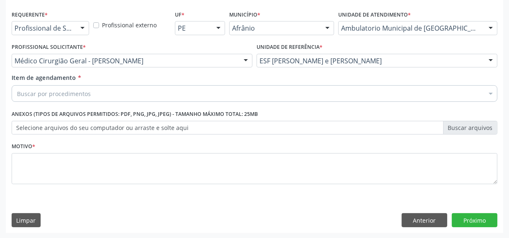
scroll to position [0, 0]
drag, startPoint x: 425, startPoint y: 217, endPoint x: 416, endPoint y: 216, distance: 8.4
click at [421, 216] on button "Anterior" at bounding box center [424, 220] width 46 height 14
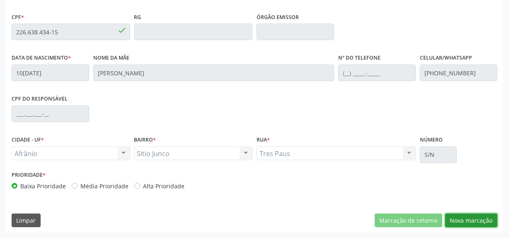
click at [479, 214] on button "Nova marcação" at bounding box center [471, 221] width 52 height 14
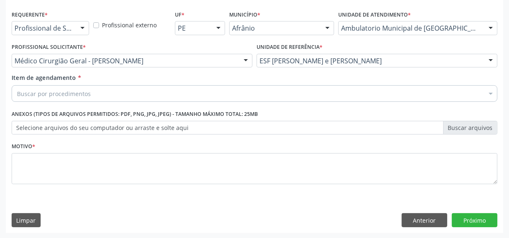
click at [287, 85] on div "Buscar por procedimentos" at bounding box center [255, 93] width 486 height 17
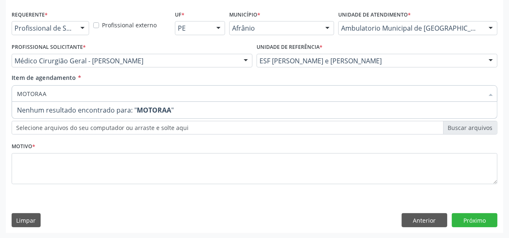
type input "MOTORA"
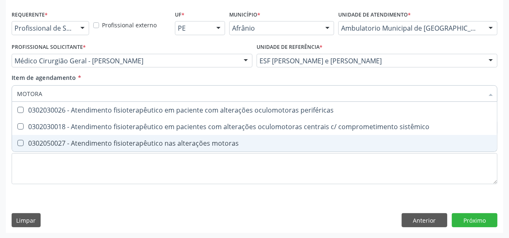
click at [205, 147] on span "0302050027 - Atendimento fisioterapêutico nas alterações motoras" at bounding box center [254, 143] width 485 height 17
checkbox motoras "true"
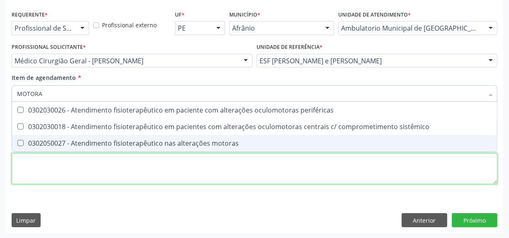
click at [198, 176] on div "Requerente * Profissional de Saúde Profissional de Saúde Paciente Nenhum result…" at bounding box center [255, 102] width 486 height 188
checkbox sistêmico "true"
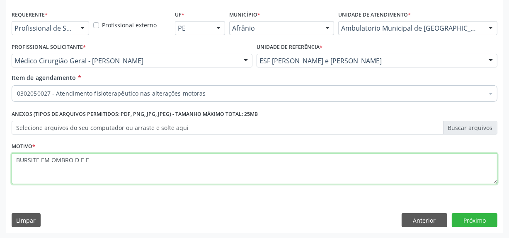
type textarea "BURSITE EM OMBRO D E E"
click at [287, 169] on textarea "BURSITE EM OMBRO D E E" at bounding box center [255, 168] width 486 height 31
type textarea "BURSITE EM OMBRO D E E - 20 SESSÕES DE FISIOTERAPIA"
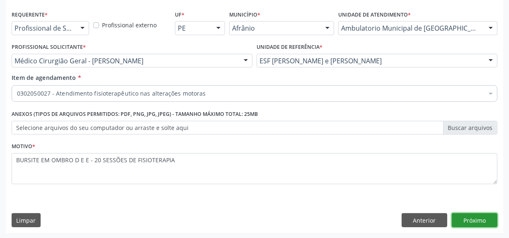
click at [476, 220] on button "Próximo" at bounding box center [475, 220] width 46 height 14
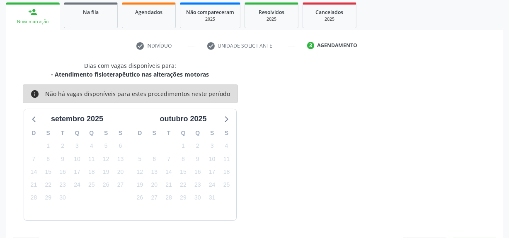
scroll to position [146, 0]
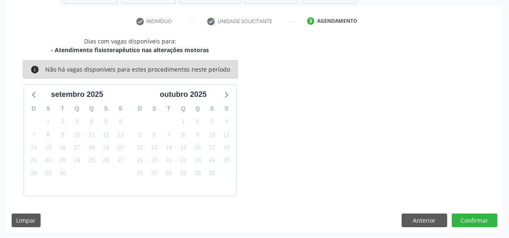
click at [469, 208] on div "Dias com vagas disponíveis para: - Atendimento fisioterapêutico nas alterações …" at bounding box center [254, 135] width 497 height 196
click at [468, 214] on button "Confirmar" at bounding box center [475, 221] width 46 height 14
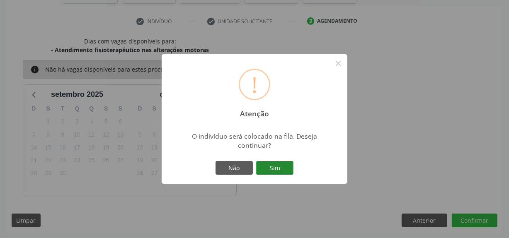
click at [277, 166] on button "Sim" at bounding box center [274, 168] width 37 height 14
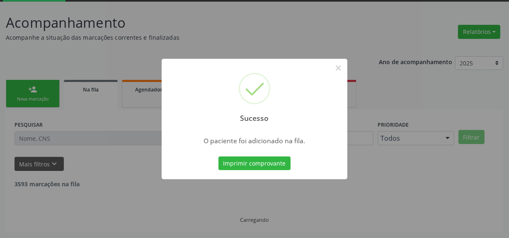
scroll to position [34, 0]
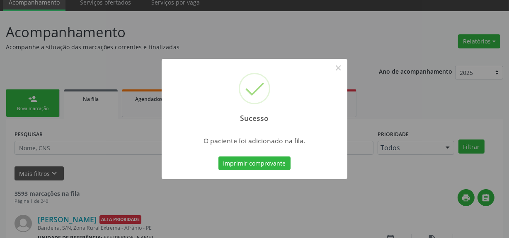
click at [120, 110] on div "Sucesso × O paciente foi adicionado na fila. Imprimir comprovante Cancel" at bounding box center [254, 119] width 509 height 238
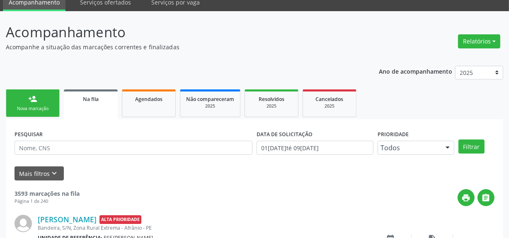
click at [12, 112] on link "person_add Nova marcação" at bounding box center [33, 103] width 54 height 28
click at [36, 100] on div "person_add" at bounding box center [32, 98] width 9 height 9
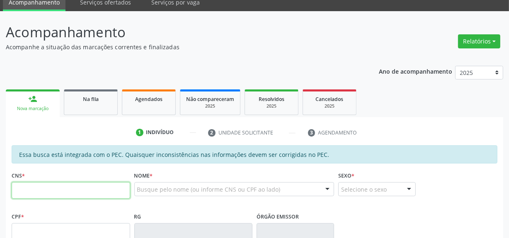
click at [49, 187] on input "text" at bounding box center [71, 190] width 118 height 17
type input "700 5001 6822 9153"
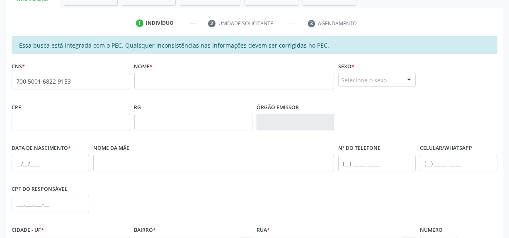
scroll to position [147, 0]
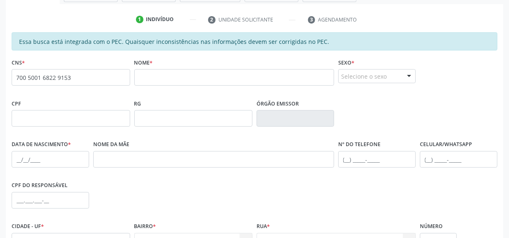
drag, startPoint x: 104, startPoint y: 66, endPoint x: 101, endPoint y: 79, distance: 12.7
click at [102, 79] on div "CNS * 700 5001 6822 9153 none" at bounding box center [71, 70] width 118 height 29
click at [101, 79] on span "none" at bounding box center [108, 76] width 36 height 9
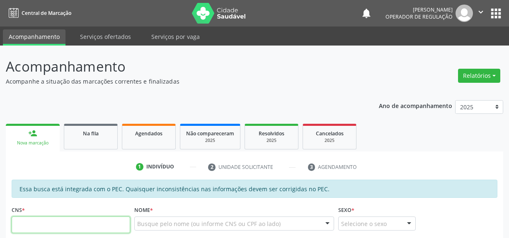
scroll to position [147, 0]
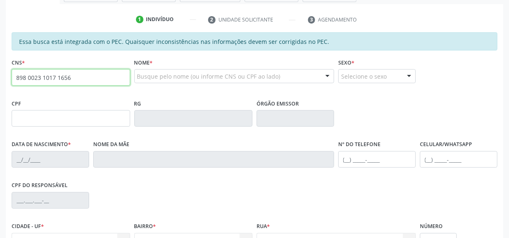
type input "898 0023 1017 1656"
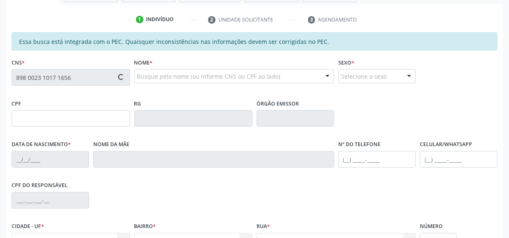
type input "226.638.434-15"
type input "10/02/1957"
type input "Juvenita Alves Gomes"
type input "(87) 98844-5629"
type input "S/N"
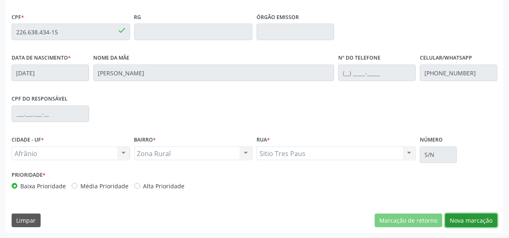
click at [471, 224] on button "Nova marcação" at bounding box center [471, 221] width 52 height 14
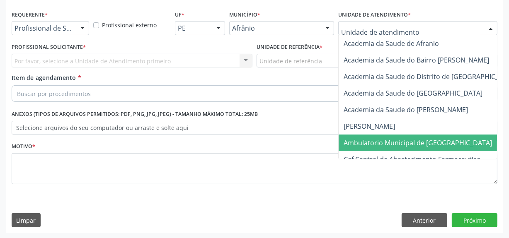
click at [372, 145] on span "Ambulatorio Municipal de [GEOGRAPHIC_DATA]" at bounding box center [417, 142] width 148 height 9
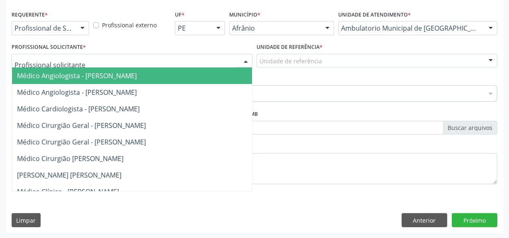
click at [177, 63] on div at bounding box center [132, 61] width 241 height 14
click at [176, 116] on span "Médico Cardiologista - [PERSON_NAME]" at bounding box center [145, 109] width 266 height 17
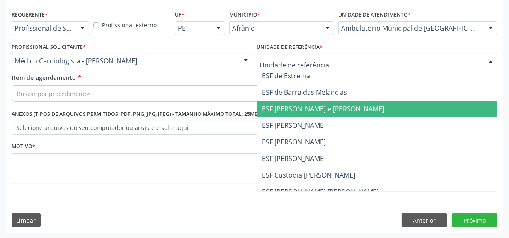
drag, startPoint x: 320, startPoint y: 121, endPoint x: 314, endPoint y: 111, distance: 11.7
click at [319, 121] on span "ESF [PERSON_NAME]" at bounding box center [294, 125] width 64 height 9
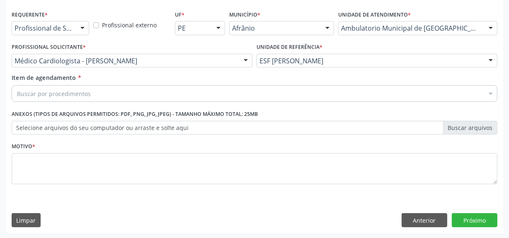
click at [311, 97] on div "Buscar por procedimentos" at bounding box center [255, 93] width 486 height 17
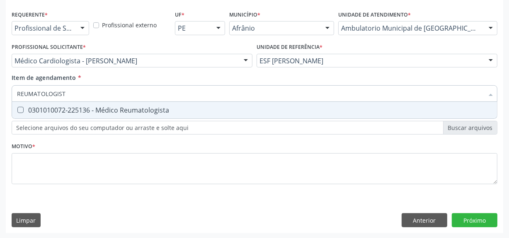
type input "REUMATOLOGISTA"
click at [274, 105] on span "0301010072-225136 - Médico Reumatologista" at bounding box center [254, 110] width 485 height 17
checkbox Reumatologista "true"
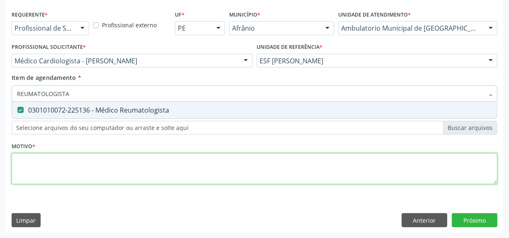
click at [275, 183] on div "Requerente * Profissional de Saúde Profissional de Saúde Paciente Nenhum result…" at bounding box center [255, 102] width 486 height 188
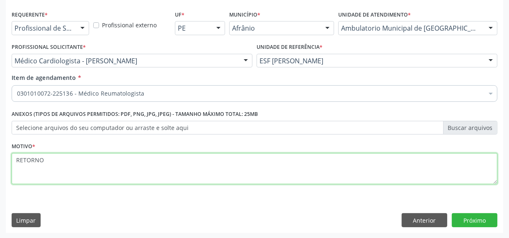
type textarea "RETORNO"
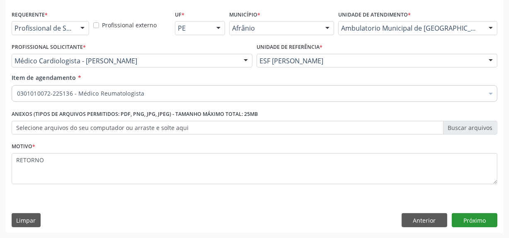
drag, startPoint x: 492, startPoint y: 227, endPoint x: 487, endPoint y: 220, distance: 9.0
click at [488, 224] on div "Requerente * Profissional de Saúde Profissional de Saúde Paciente Nenhum result…" at bounding box center [254, 120] width 497 height 225
click at [487, 219] on button "Próximo" at bounding box center [475, 220] width 46 height 14
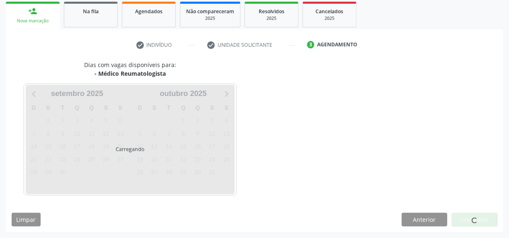
scroll to position [121, 0]
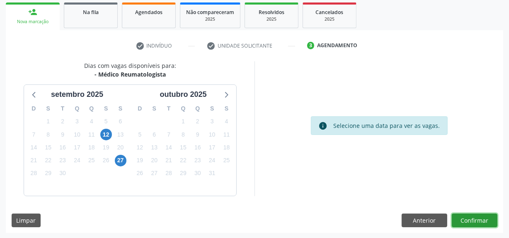
click at [491, 218] on button "Confirmar" at bounding box center [475, 221] width 46 height 14
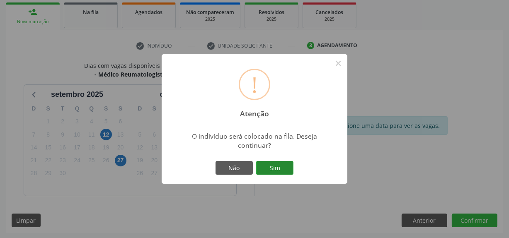
click at [279, 167] on button "Sim" at bounding box center [274, 168] width 37 height 14
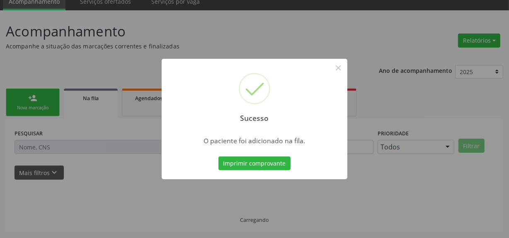
scroll to position [34, 0]
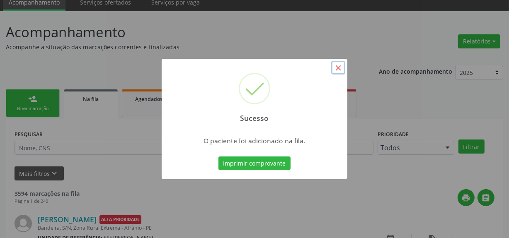
drag, startPoint x: 333, startPoint y: 69, endPoint x: 263, endPoint y: 80, distance: 70.8
click at [334, 68] on button "×" at bounding box center [338, 68] width 14 height 14
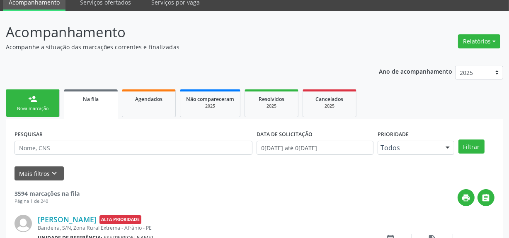
click at [53, 107] on link "person_add Nova marcação" at bounding box center [33, 103] width 54 height 28
